Goal: Information Seeking & Learning: Find specific page/section

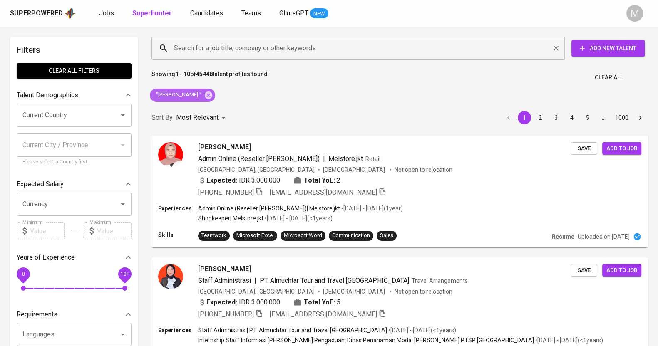
drag, startPoint x: 199, startPoint y: 97, endPoint x: 214, endPoint y: 46, distance: 53.0
click at [205, 97] on icon at bounding box center [208, 94] width 7 height 7
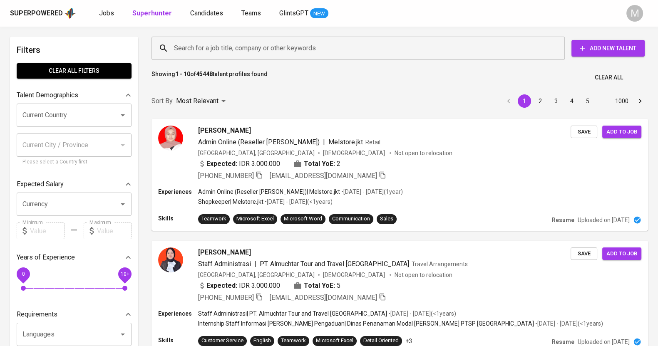
click at [214, 46] on input "Search for a job title, company or other keywords" at bounding box center [360, 48] width 377 height 16
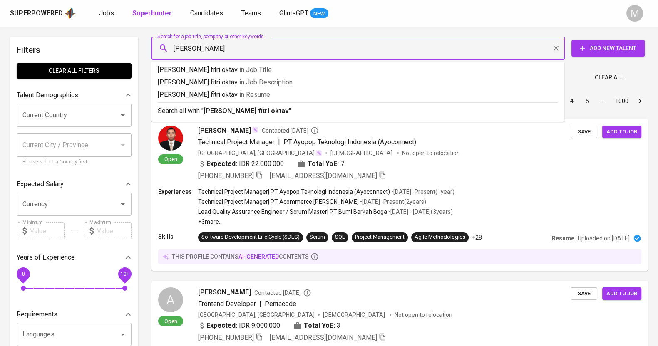
type input "[PERSON_NAME] fitri oktavia"
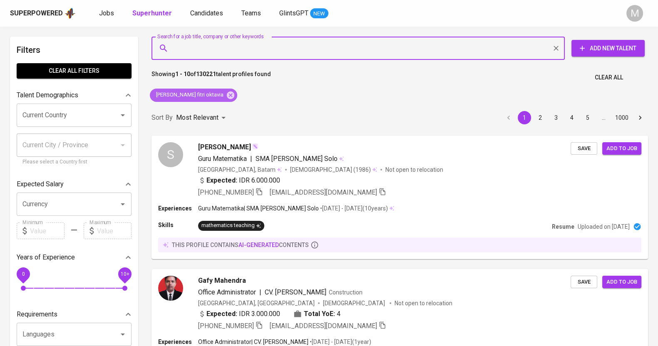
drag, startPoint x: 210, startPoint y: 96, endPoint x: 233, endPoint y: 46, distance: 55.0
click at [227, 96] on icon at bounding box center [230, 94] width 7 height 7
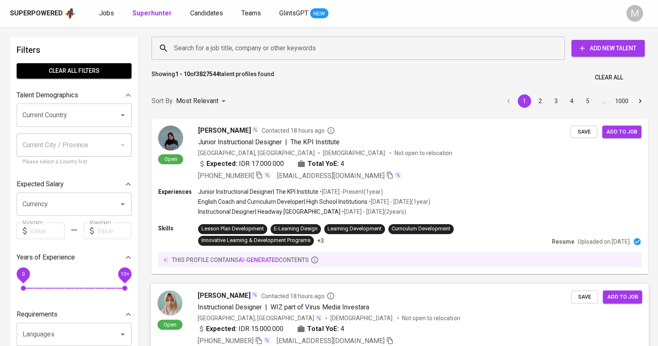
click at [520, 313] on div "[PERSON_NAME] Contacted 18 hours ago Instructional Designer | [GEOGRAPHIC_DATA]…" at bounding box center [385, 318] width 374 height 55
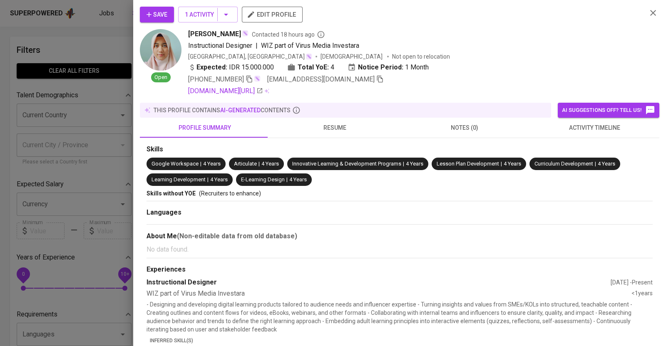
click at [32, 40] on div at bounding box center [333, 173] width 666 height 346
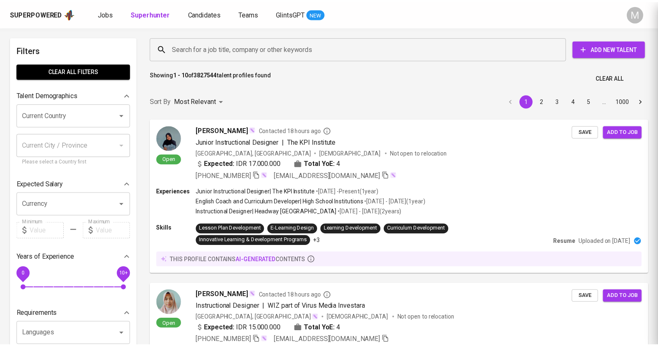
scroll to position [82, 0]
